Goal: Task Accomplishment & Management: Complete application form

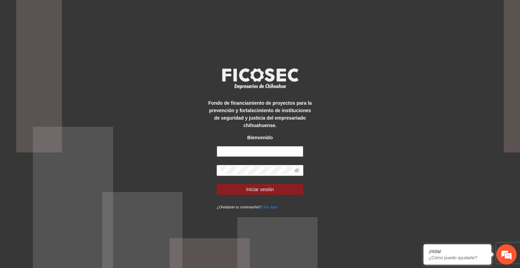
type input "**********"
click at [288, 192] on button "Iniciar sesión" at bounding box center [260, 189] width 87 height 11
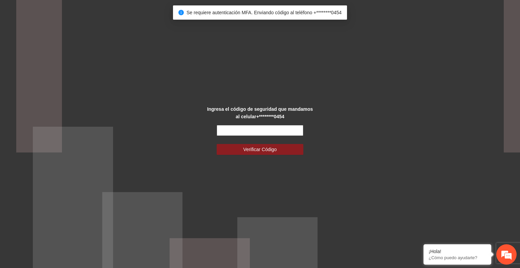
click at [283, 127] on input "text" at bounding box center [260, 130] width 87 height 11
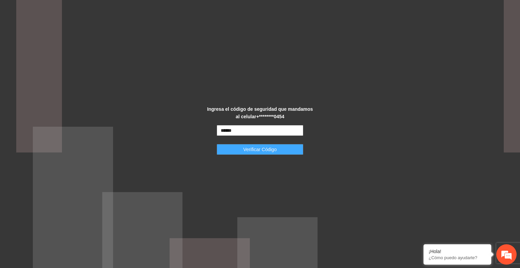
type input "******"
click at [264, 149] on span "Verificar Código" at bounding box center [259, 148] width 33 height 7
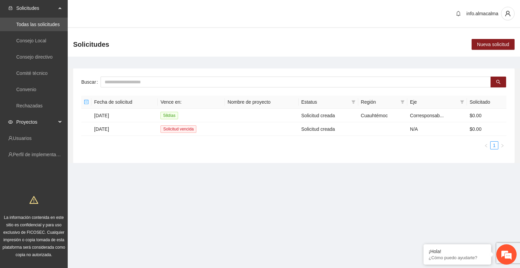
click at [48, 124] on span "Proyectos" at bounding box center [36, 122] width 40 height 14
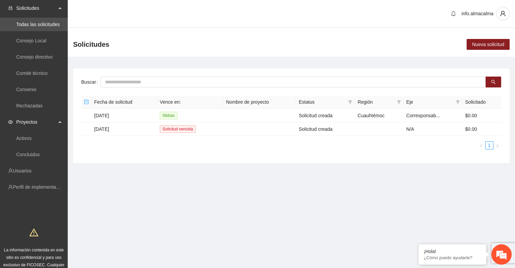
click at [43, 145] on ul "Activos Concluidos" at bounding box center [34, 146] width 68 height 32
click at [31, 139] on link "Activos" at bounding box center [23, 137] width 15 height 5
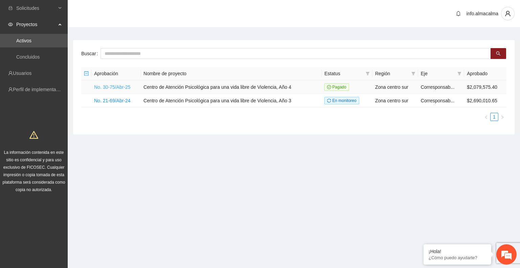
click at [121, 84] on link "No. 30-75/Abr-25" at bounding box center [112, 86] width 36 height 5
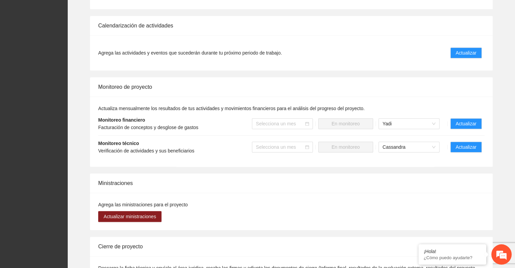
scroll to position [440, 0]
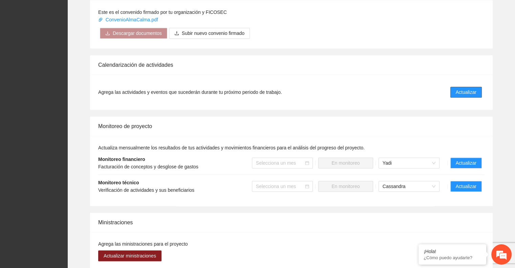
click at [467, 88] on span "Actualizar" at bounding box center [465, 91] width 21 height 7
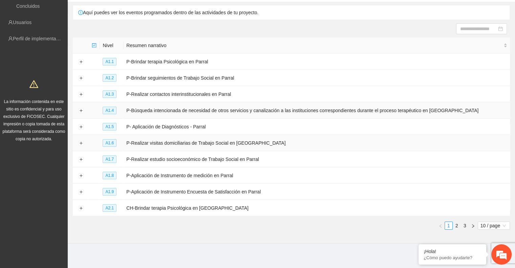
scroll to position [53, 0]
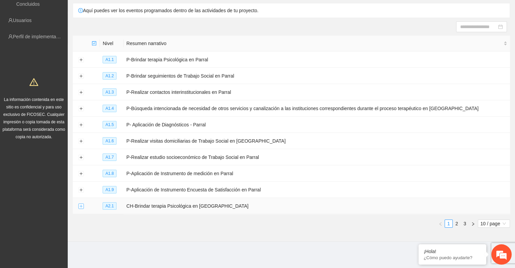
click at [83, 204] on button "Expand row" at bounding box center [80, 205] width 5 height 5
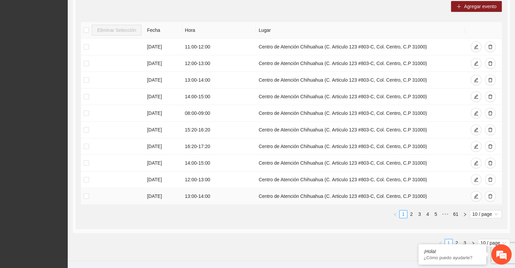
scroll to position [290, 0]
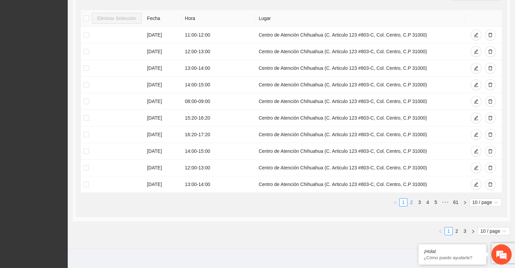
click at [413, 202] on link "2" at bounding box center [410, 201] width 7 height 7
click at [419, 200] on link "3" at bounding box center [418, 201] width 7 height 7
click at [404, 200] on link "1" at bounding box center [402, 201] width 7 height 7
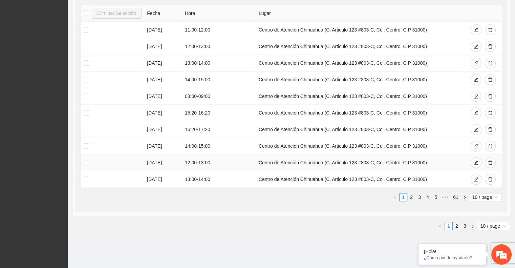
scroll to position [296, 0]
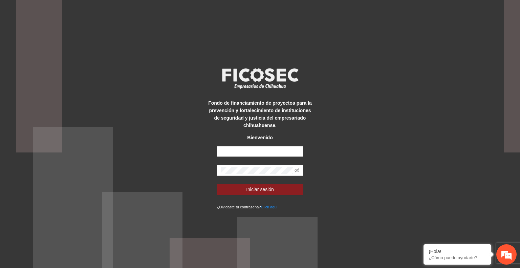
type input "**********"
click at [277, 186] on button "Iniciar sesión" at bounding box center [260, 189] width 87 height 11
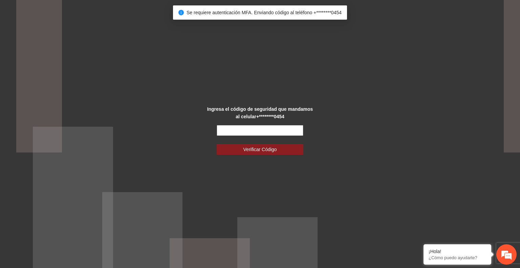
click at [242, 133] on input "text" at bounding box center [260, 130] width 87 height 11
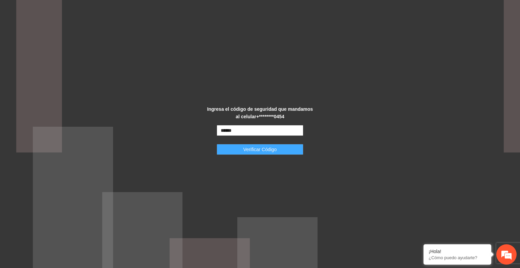
type input "******"
click at [252, 145] on span "Verificar Código" at bounding box center [259, 148] width 33 height 7
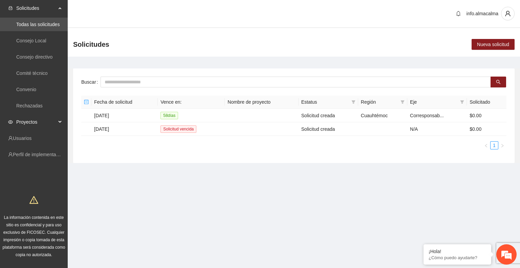
click at [49, 121] on span "Proyectos" at bounding box center [36, 122] width 40 height 14
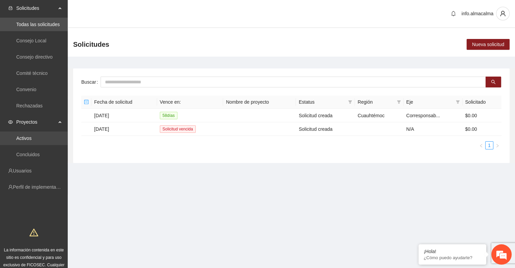
click at [31, 140] on link "Activos" at bounding box center [23, 137] width 15 height 5
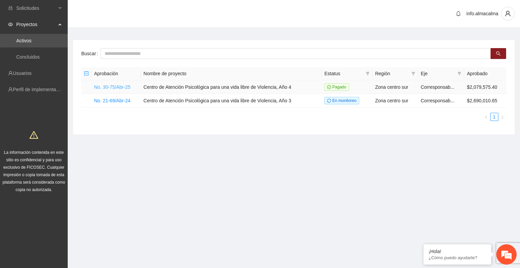
click at [116, 85] on link "No. 30-75/Abr-25" at bounding box center [112, 86] width 36 height 5
click at [115, 84] on link "No. 30-75/Abr-25" at bounding box center [112, 86] width 36 height 5
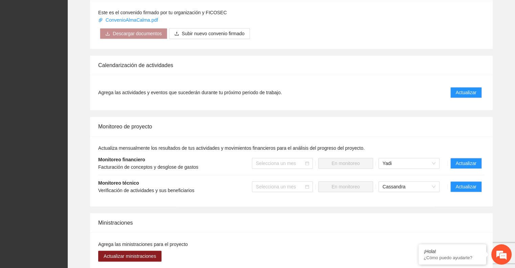
scroll to position [440, 0]
click at [471, 88] on span "Actualizar" at bounding box center [465, 91] width 21 height 7
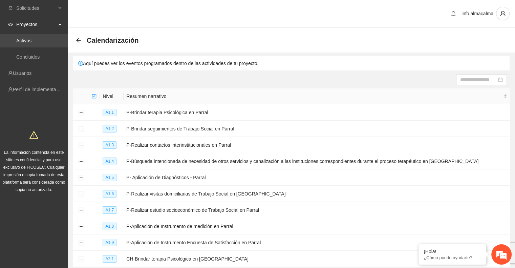
click at [31, 38] on link "Activos" at bounding box center [23, 40] width 15 height 5
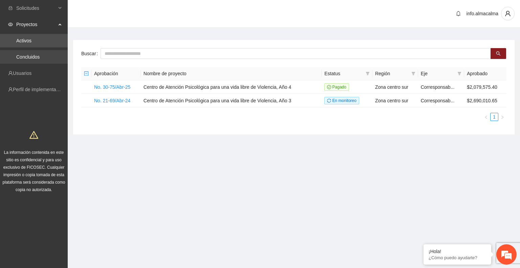
click at [40, 56] on link "Concluidos" at bounding box center [27, 56] width 23 height 5
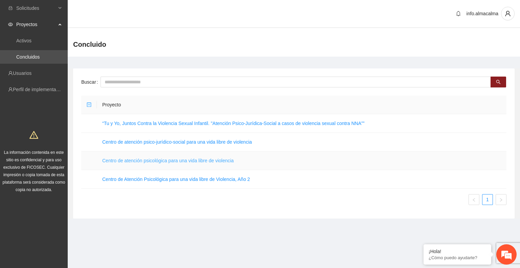
click at [206, 162] on link "Centro de atención psicológica para una vida libre de violencia" at bounding box center [167, 160] width 131 height 5
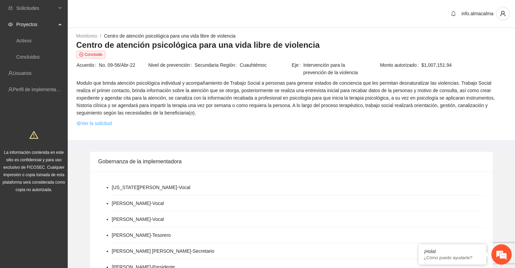
click at [101, 126] on link "Ver la solicitud" at bounding box center [93, 122] width 35 height 7
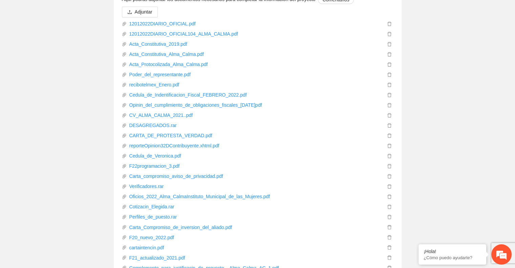
scroll to position [1065, 0]
click at [155, 208] on link "Cotizacin_Elegida.rar" at bounding box center [256, 206] width 258 height 7
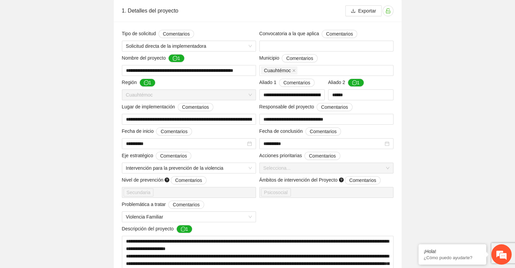
scroll to position [0, 0]
